Goal: Book appointment/travel/reservation

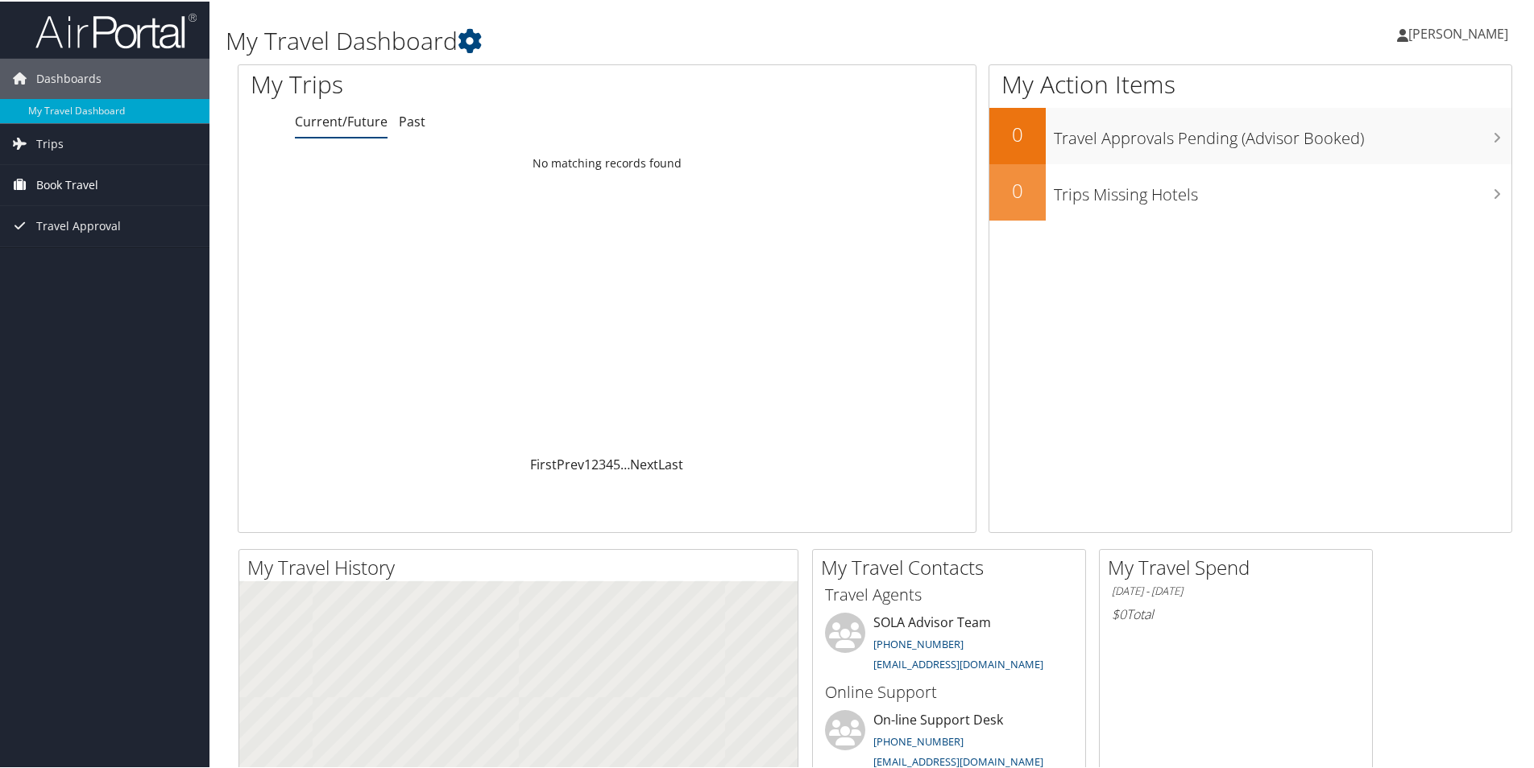
click at [77, 184] on span "Book Travel" at bounding box center [67, 184] width 62 height 40
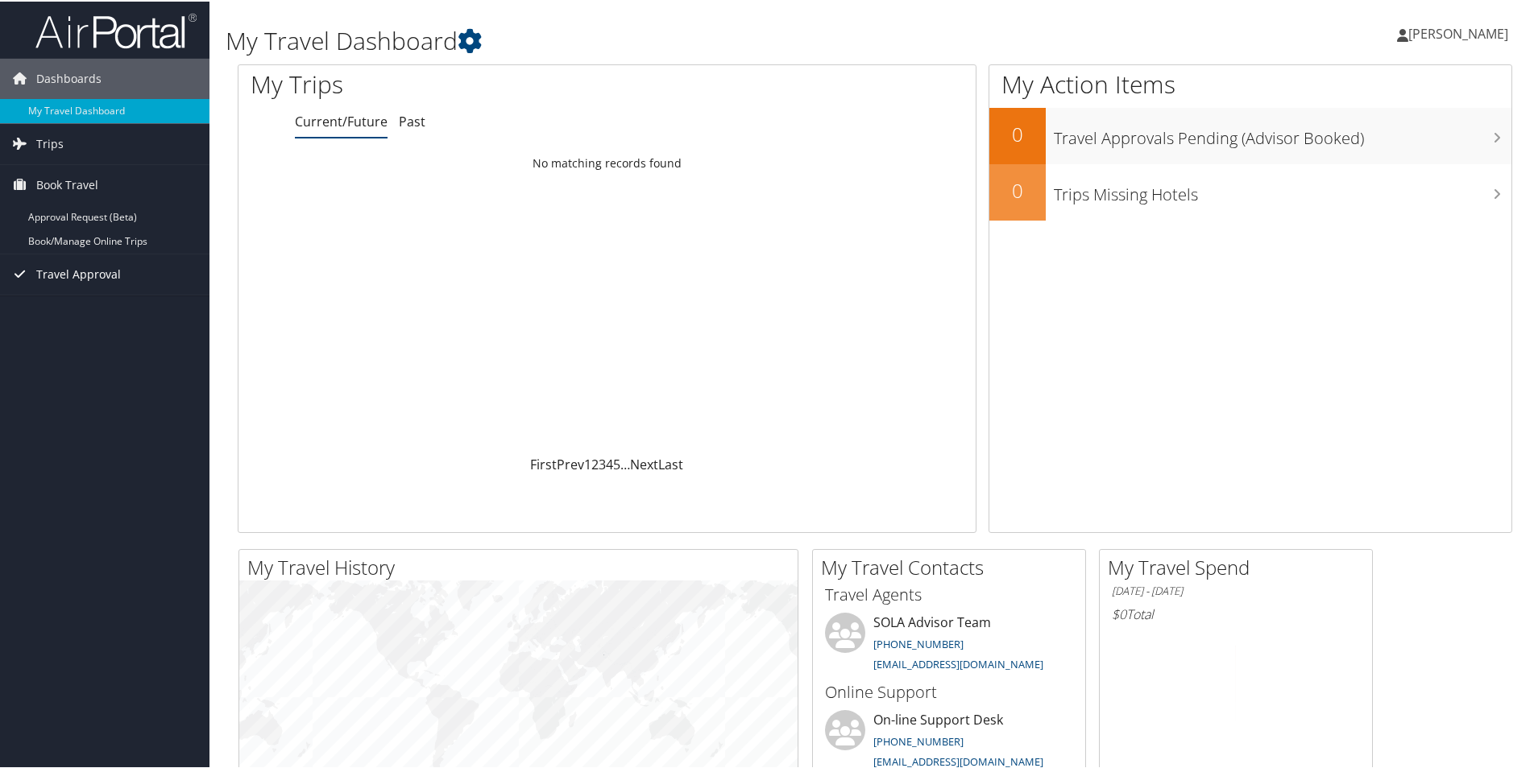
click at [119, 264] on link "Travel Approval" at bounding box center [104, 273] width 209 height 40
click at [124, 250] on link "Book/Manage Online Trips" at bounding box center [104, 240] width 209 height 24
